Goal: Information Seeking & Learning: Learn about a topic

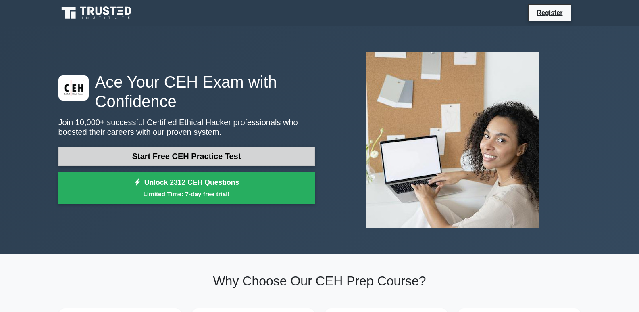
click at [207, 157] on link "Start Free CEH Practice Test" at bounding box center [186, 155] width 256 height 19
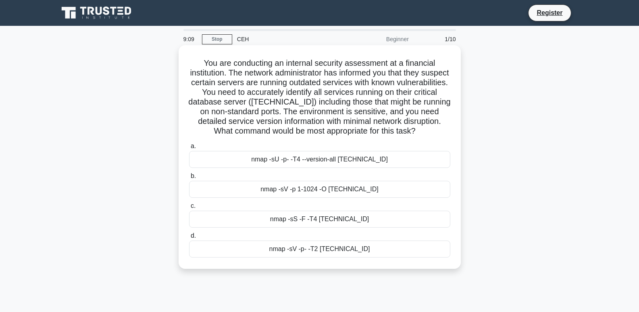
click at [337, 166] on div "nmap -sU -p- -T4 --version-all 10.0.0.15" at bounding box center [319, 159] width 261 height 17
click at [189, 149] on input "a. nmap -sU -p- -T4 --version-all 10.0.0.15" at bounding box center [189, 145] width 0 height 5
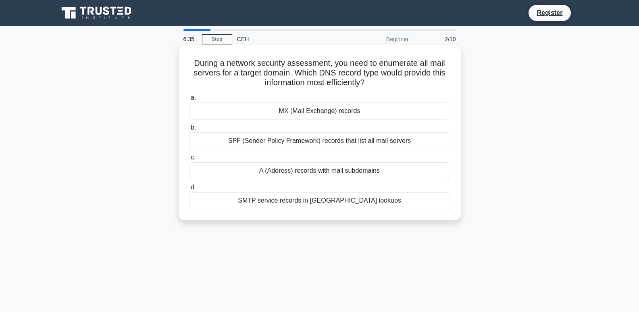
click at [273, 200] on div "SMTP service records in SRV lookups" at bounding box center [319, 200] width 261 height 17
click at [189, 190] on input "d. SMTP service records in SRV lookups" at bounding box center [189, 187] width 0 height 5
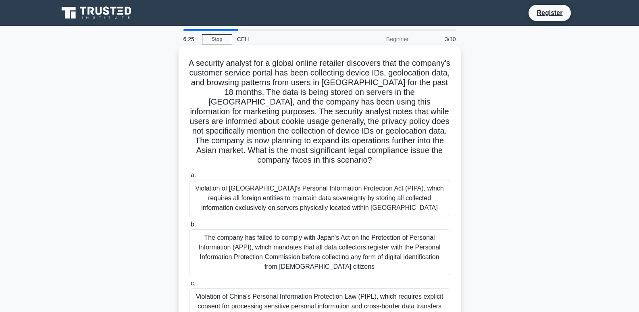
click at [320, 248] on div "The company has failed to comply with Japan's Act on the Protection of Personal…" at bounding box center [319, 252] width 261 height 46
click at [189, 227] on input "b. The company has failed to comply with Japan's Act on the Protection of Perso…" at bounding box center [189, 224] width 0 height 5
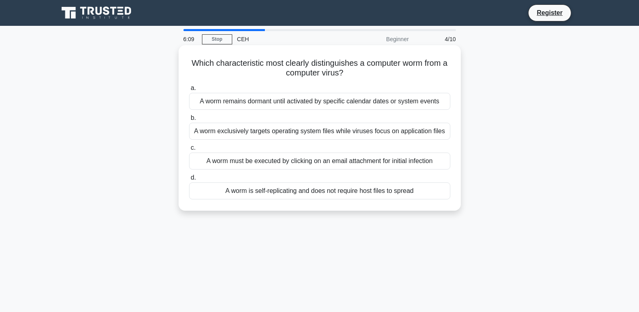
click at [395, 132] on div "A worm exclusively targets operating system files while viruses focus on applic…" at bounding box center [319, 131] width 261 height 17
click at [189, 121] on input "b. A worm exclusively targets operating system files while viruses focus on app…" at bounding box center [189, 117] width 0 height 5
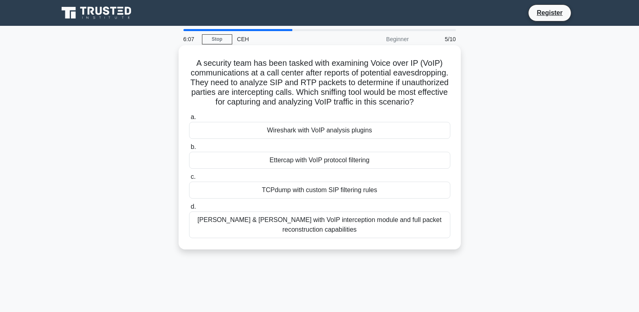
click at [336, 168] on div "Ettercap with VoIP protocol filtering" at bounding box center [319, 160] width 261 height 17
click at [189, 150] on input "b. Ettercap with VoIP protocol filtering" at bounding box center [189, 146] width 0 height 5
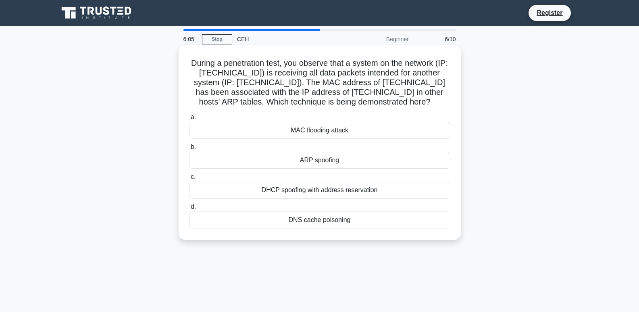
click at [336, 159] on div "ARP spoofing" at bounding box center [319, 160] width 261 height 17
click at [189, 150] on input "b. ARP spoofing" at bounding box center [189, 146] width 0 height 5
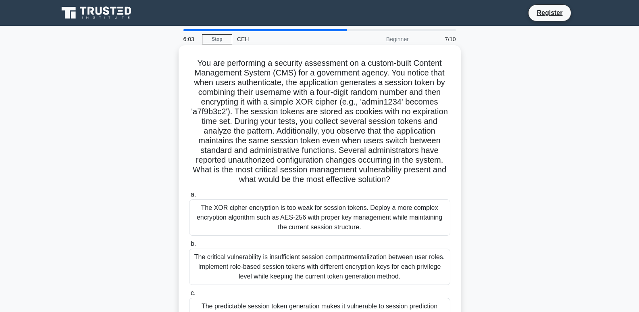
click at [299, 258] on div "The critical vulnerability is insufficient session compartmentalization between…" at bounding box center [319, 266] width 261 height 36
click at [189, 246] on input "b. The critical vulnerability is insufficient session compartmentalization betw…" at bounding box center [189, 243] width 0 height 5
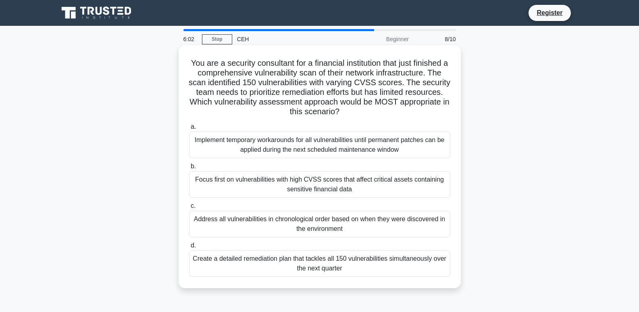
click at [291, 228] on div "Address all vulnerabilities in chronological order based on when they were disc…" at bounding box center [319, 223] width 261 height 27
click at [189, 208] on input "c. Address all vulnerabilities in chronological order based on when they were d…" at bounding box center [189, 205] width 0 height 5
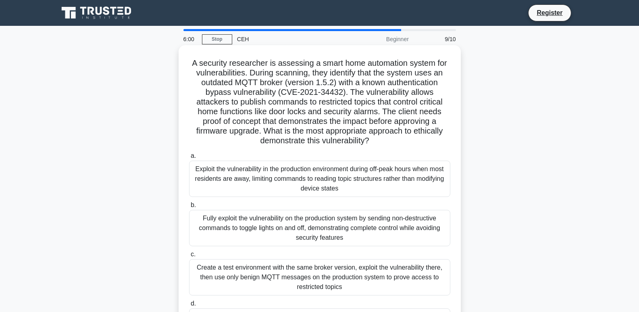
click at [316, 266] on div "Create a test environment with the same broker version, exploit the vulnerabili…" at bounding box center [319, 277] width 261 height 36
click at [189, 257] on input "c. Create a test environment with the same broker version, exploit the vulnerab…" at bounding box center [189, 254] width 0 height 5
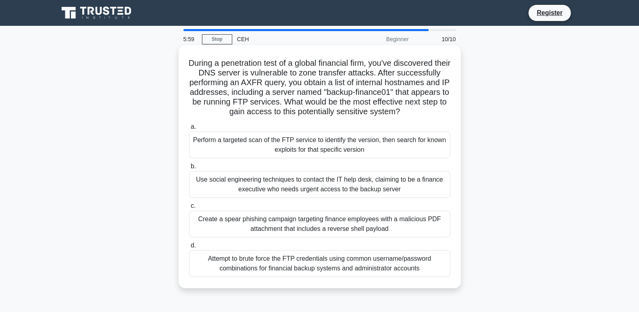
click at [291, 272] on div "Attempt to brute force the FTP credentials using common username/password combi…" at bounding box center [319, 263] width 261 height 27
click at [189, 248] on input "d. Attempt to brute force the FTP credentials using common username/password co…" at bounding box center [189, 245] width 0 height 5
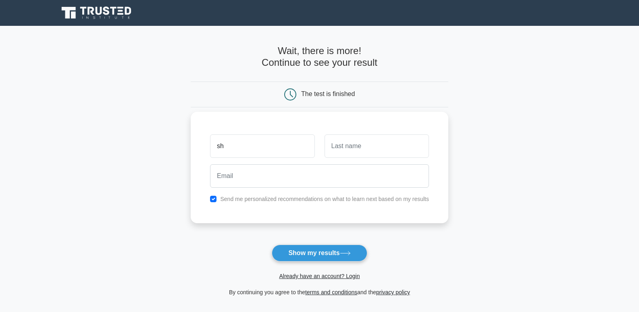
type input "s"
type input "flora"
click at [333, 144] on input "text" at bounding box center [376, 145] width 104 height 23
type input "banks"
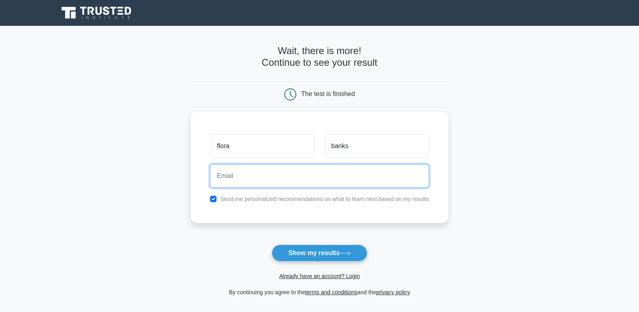
click at [241, 175] on input "email" at bounding box center [319, 175] width 219 height 23
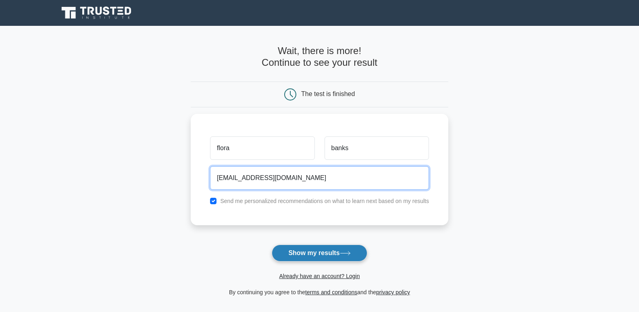
type input "[EMAIL_ADDRESS][DOMAIN_NAME]"
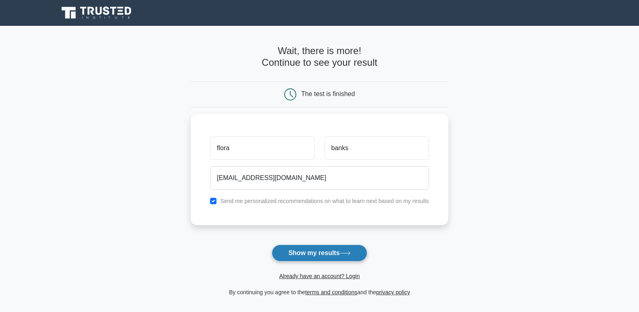
click at [303, 255] on button "Show my results" at bounding box center [319, 252] width 95 height 17
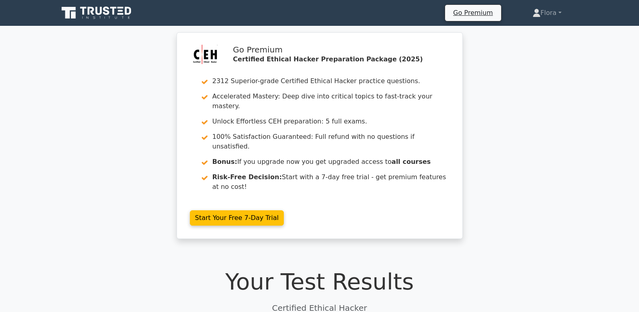
click at [301, 268] on h1 "Your Test Results" at bounding box center [319, 281] width 522 height 27
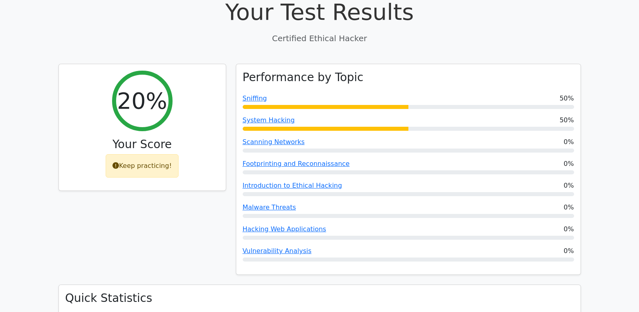
scroll to position [260, 0]
